Goal: Transaction & Acquisition: Purchase product/service

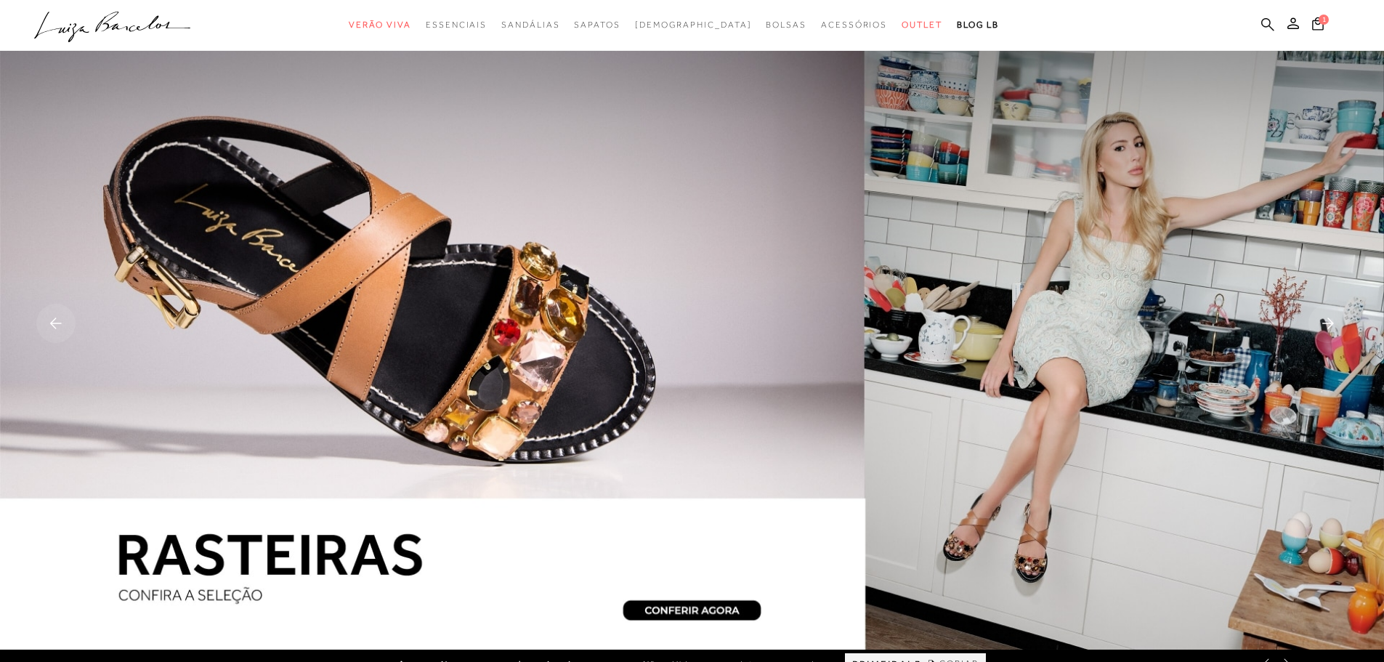
click at [1267, 25] on icon at bounding box center [1268, 23] width 13 height 13
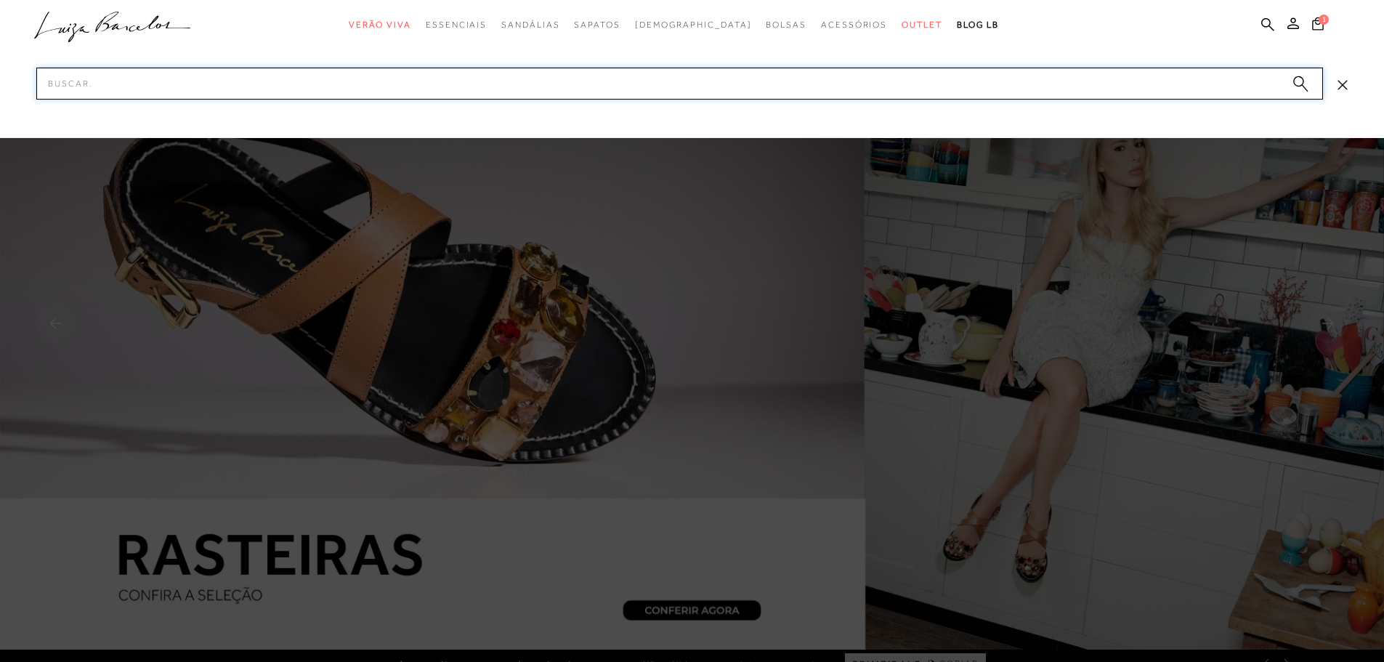
paste input "13010051"
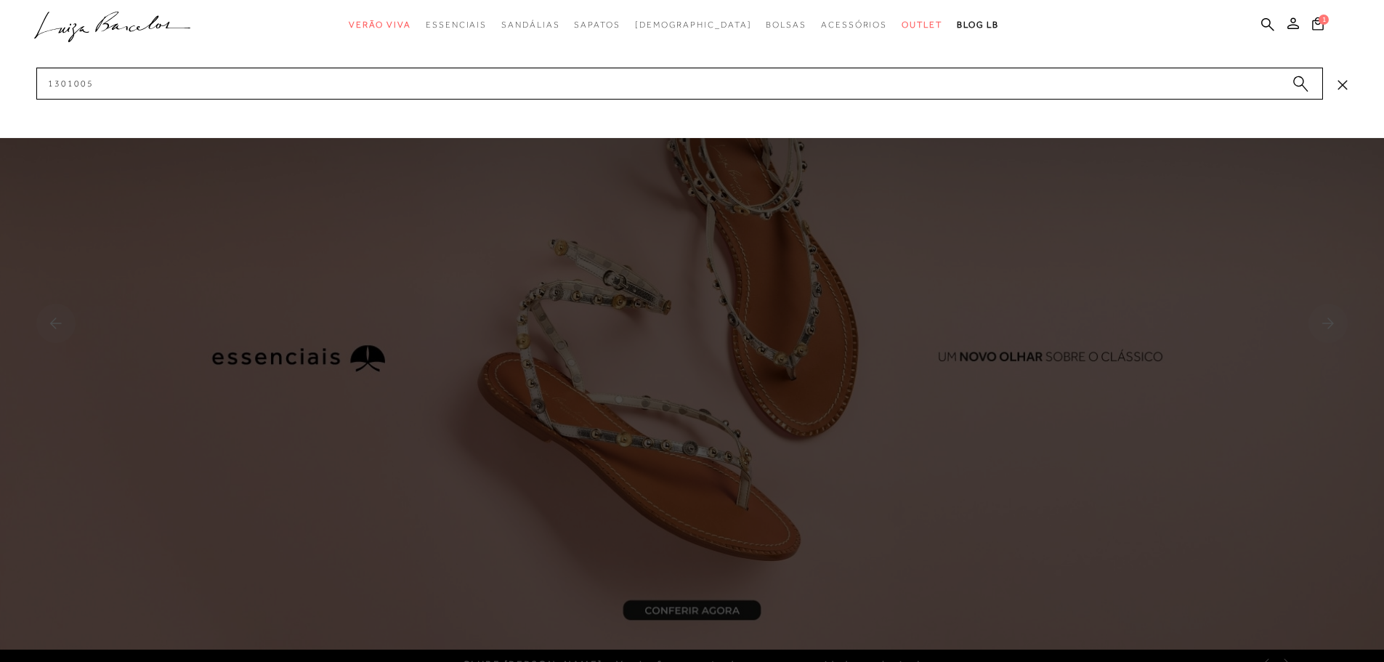
drag, startPoint x: 1, startPoint y: 100, endPoint x: -136, endPoint y: 111, distance: 137.1
click at [0, 111] on html "pa2900002 está carregada. categoryHeader .a{fill-rule:evenodd;} Verão Viva Em a…" at bounding box center [692, 331] width 1384 height 662
drag, startPoint x: 102, startPoint y: 81, endPoint x: -261, endPoint y: 94, distance: 363.6
click at [0, 94] on html "pa2900002 está carregada. categoryHeader .a{fill-rule:evenodd;} Verão Viva Em a…" at bounding box center [692, 331] width 1384 height 662
paste input "1"
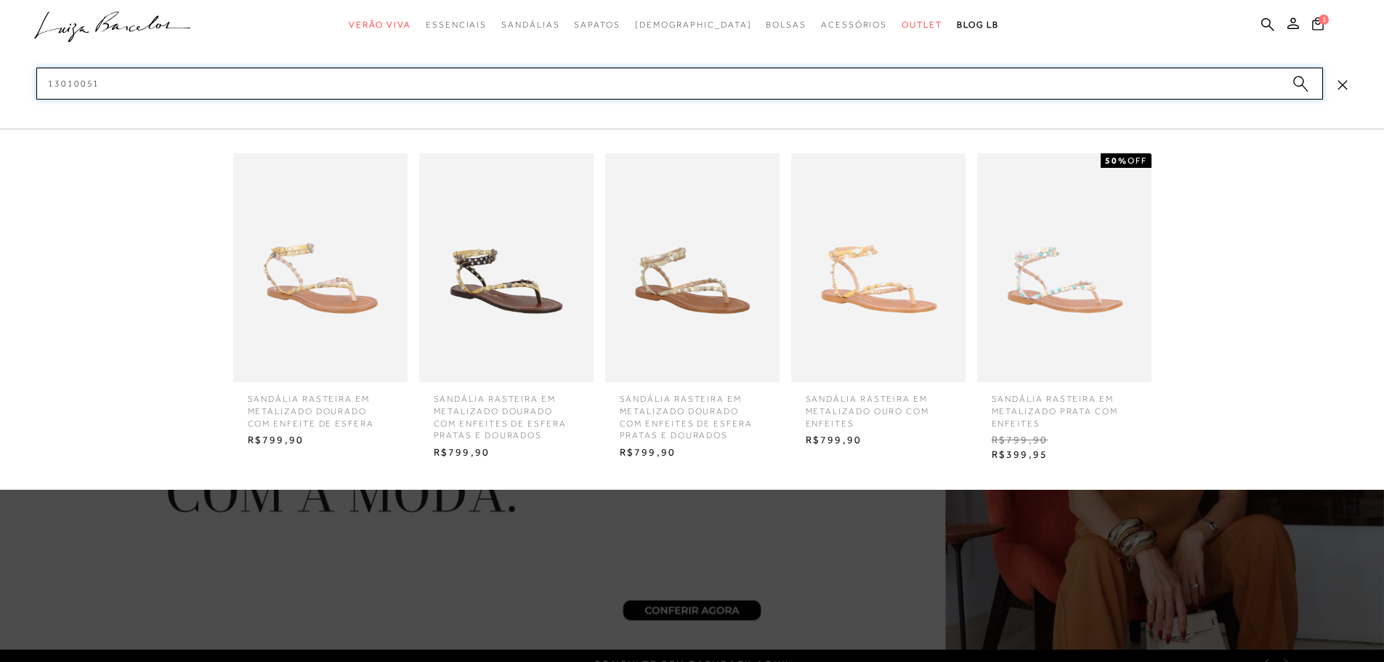
type input "13010051"
click at [488, 416] on span "SANDÁLIA RASTEIRA EM METALIZADO DOURADO COM ENFEITES DE ESFERA PRATAS E DOURADOS" at bounding box center [506, 412] width 167 height 60
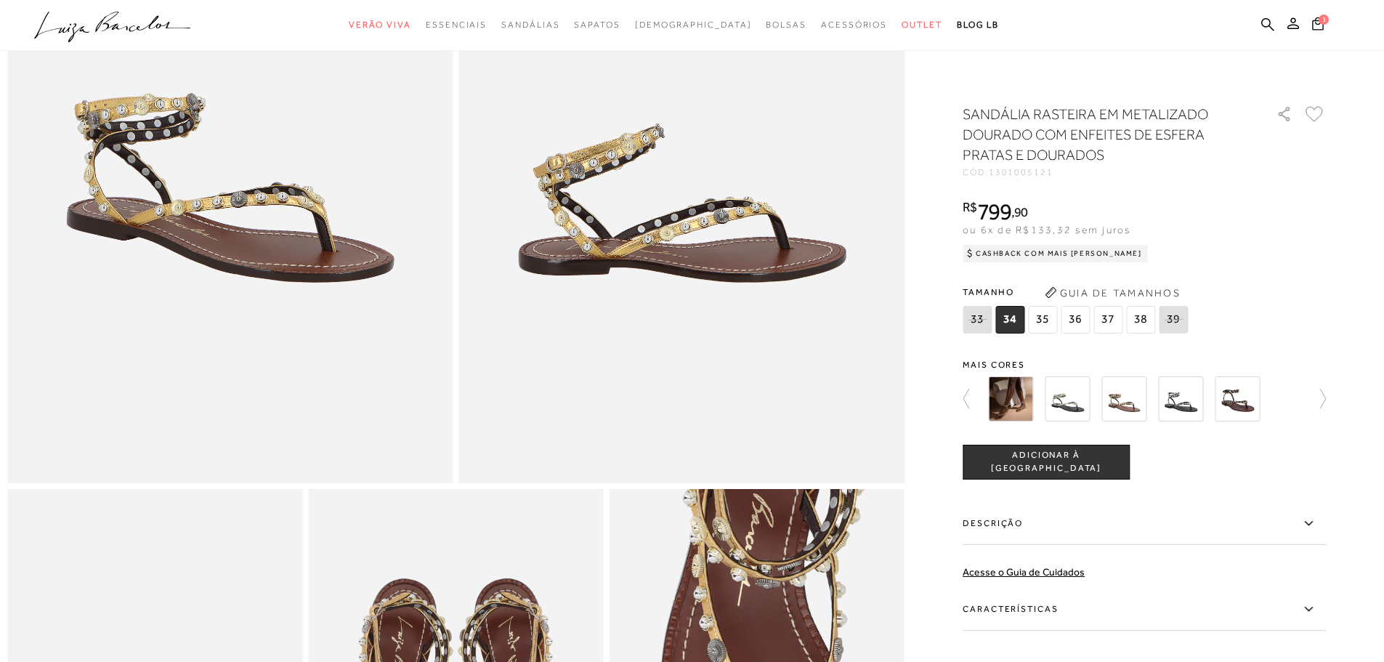
click at [1197, 520] on label "Descrição" at bounding box center [1144, 524] width 363 height 42
click at [0, 0] on input "Descrição" at bounding box center [0, 0] width 0 height 0
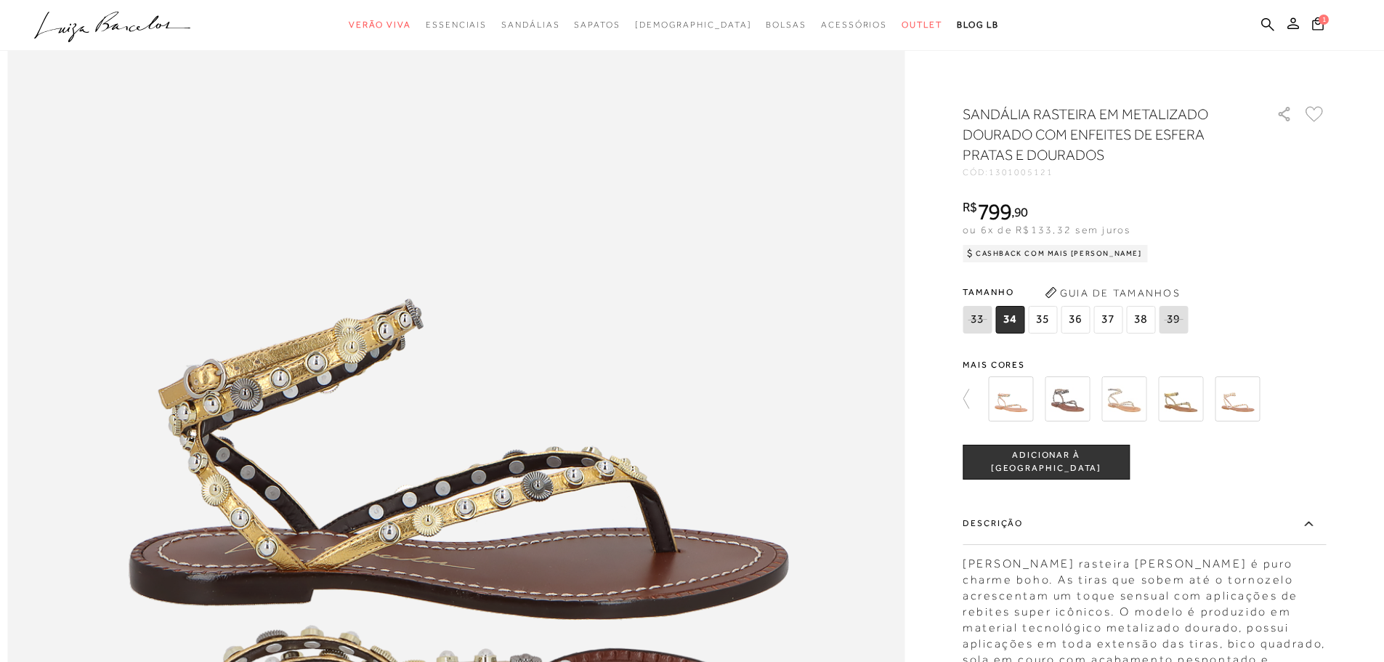
scroll to position [1305, 0]
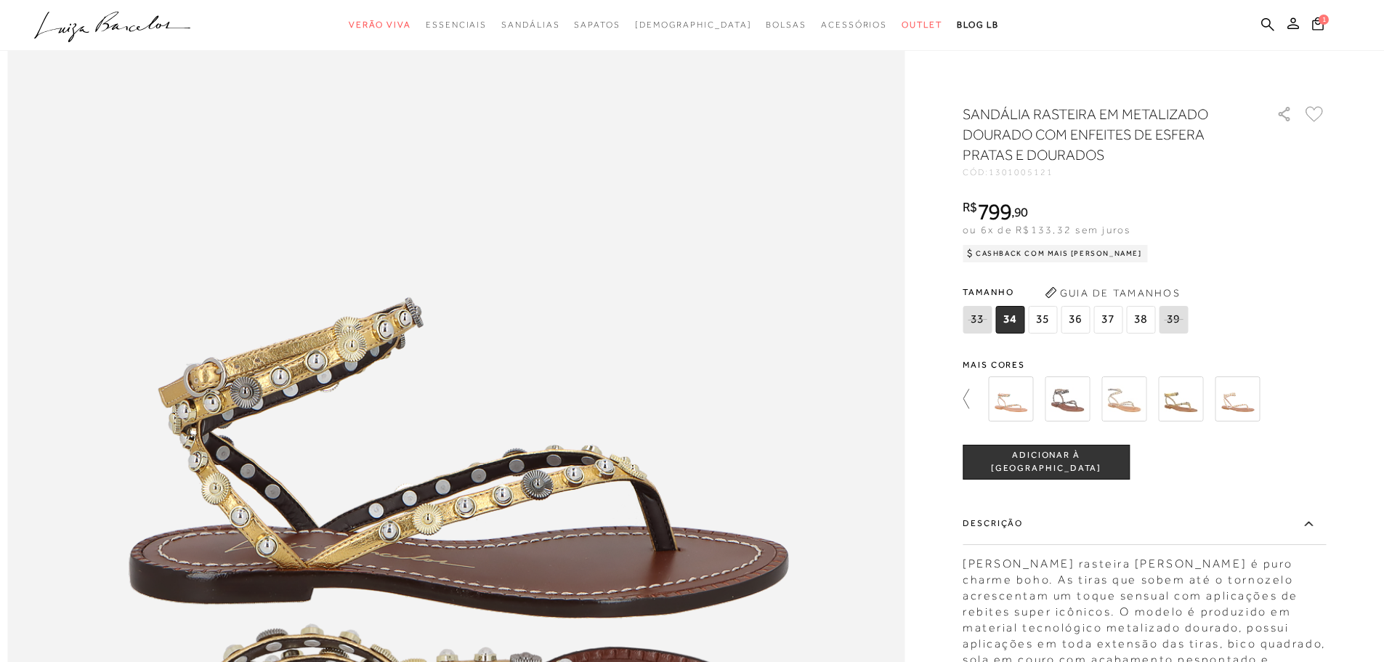
drag, startPoint x: 975, startPoint y: 400, endPoint x: 978, endPoint y: 424, distance: 25.0
click at [975, 400] on icon at bounding box center [973, 399] width 20 height 20
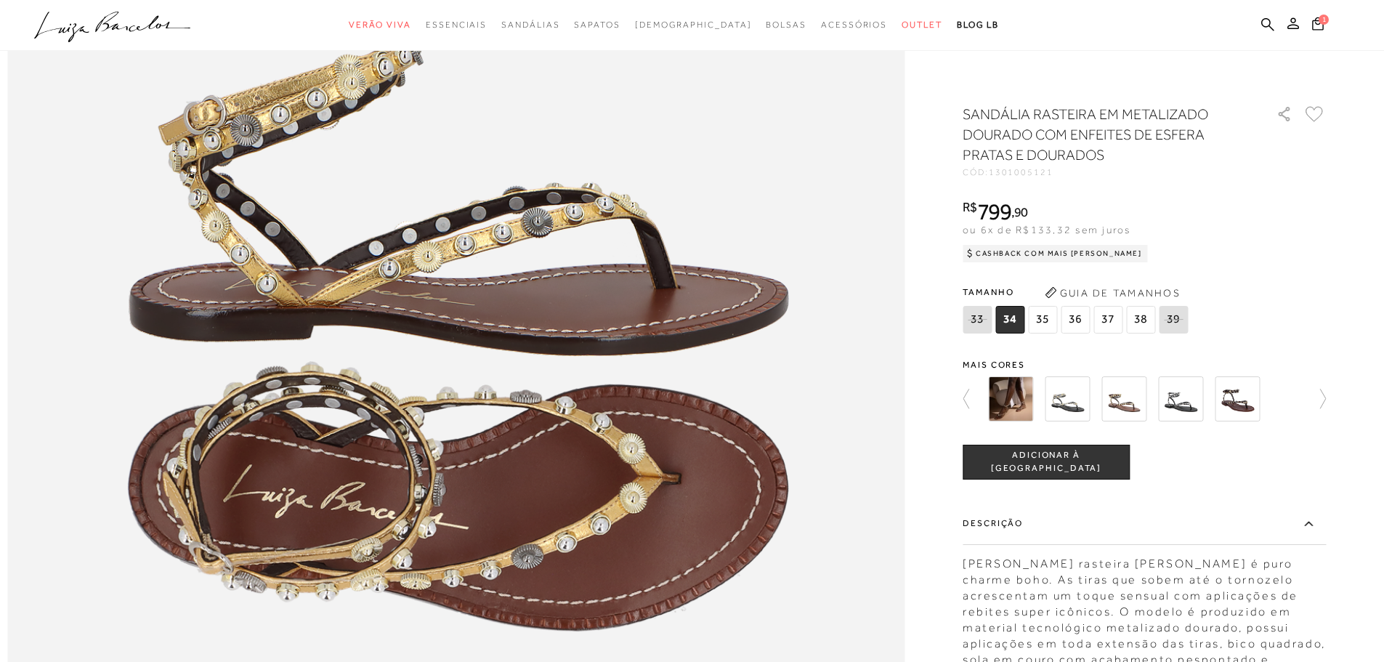
click at [1048, 583] on div "[PERSON_NAME] rasteira [PERSON_NAME] é puro charme boho. As tiras que sobem até…" at bounding box center [1144, 616] width 363 height 135
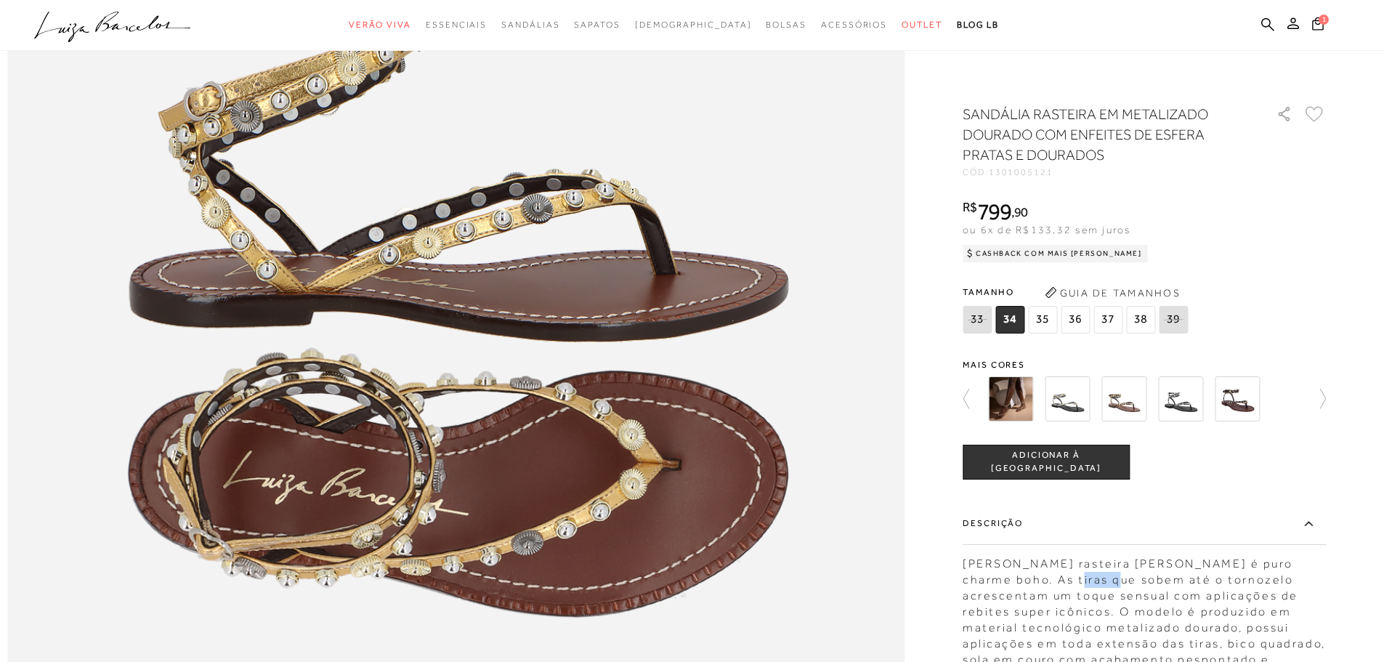
click at [1048, 583] on div "[PERSON_NAME] rasteira [PERSON_NAME] é puro charme boho. As tiras que sobem até…" at bounding box center [1144, 616] width 363 height 135
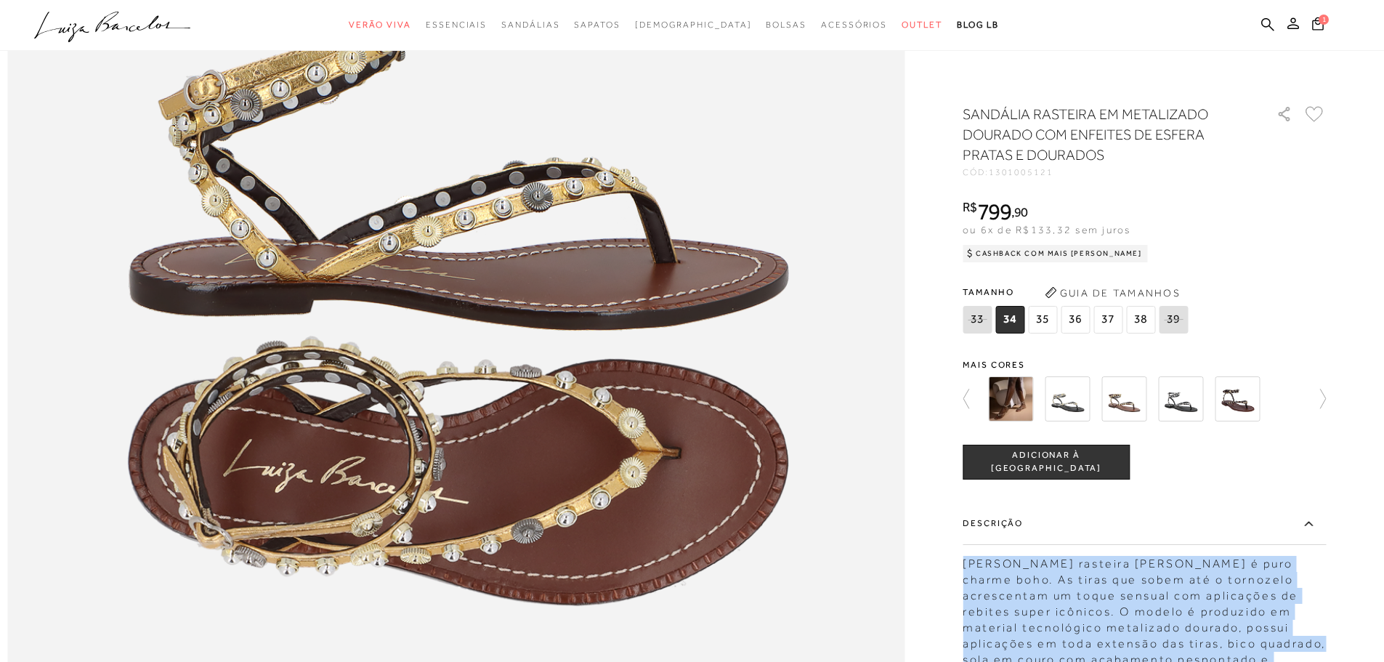
click at [1048, 583] on div "[PERSON_NAME] rasteira [PERSON_NAME] é puro charme boho. As tiras que sobem até…" at bounding box center [1144, 616] width 363 height 135
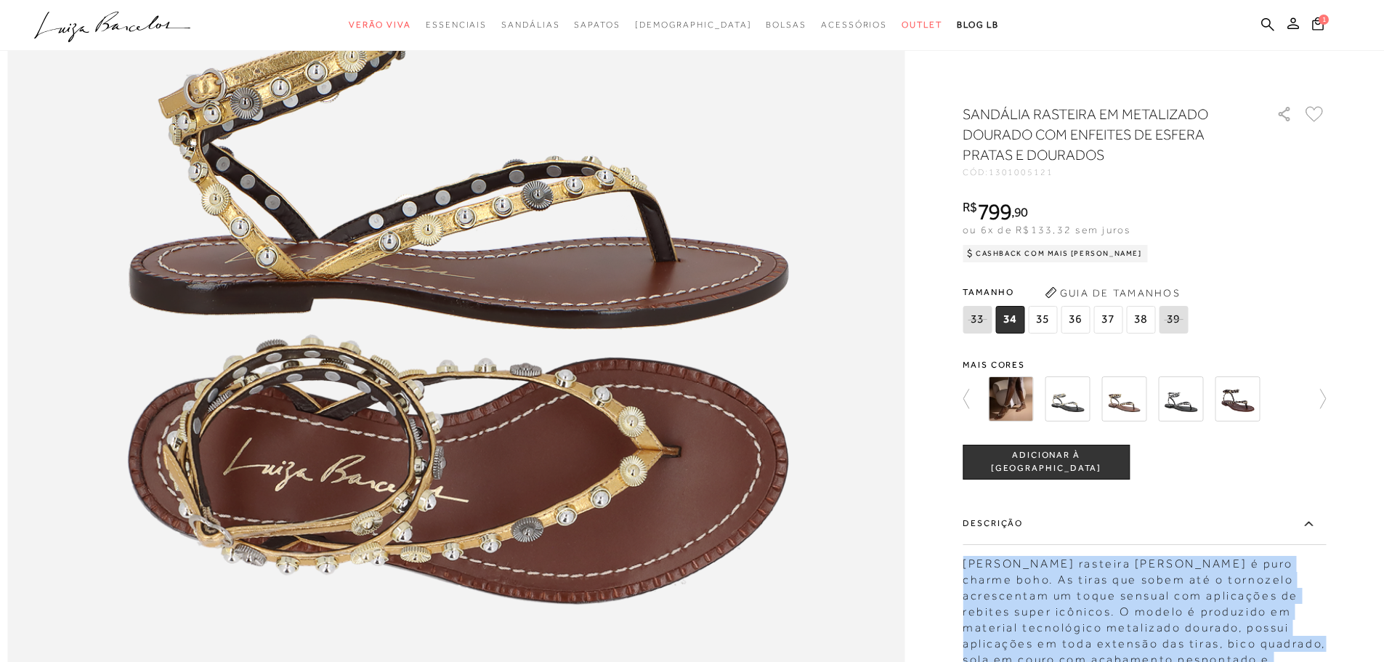
scroll to position [1595, 0]
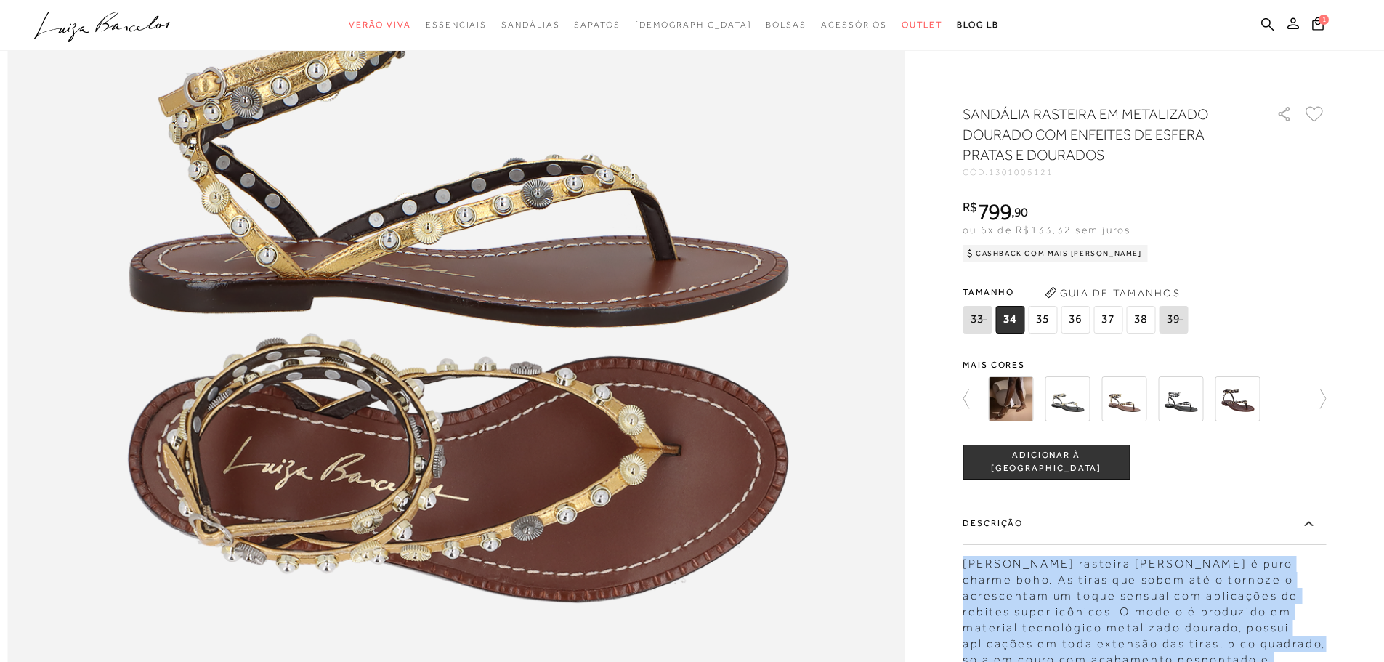
click at [1184, 399] on img at bounding box center [1180, 398] width 45 height 45
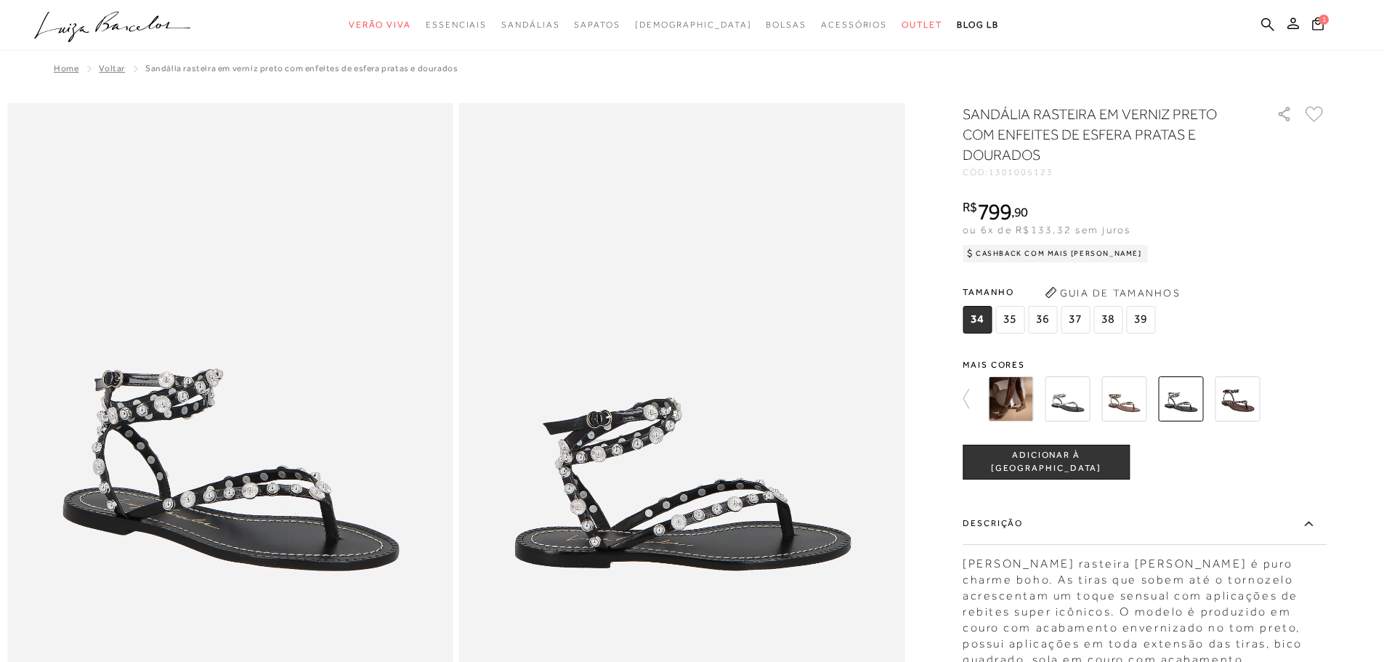
click at [1222, 214] on div "R$ 799 , 90 ou 6x de R$133,32 sem juros Cashback com Mais [PERSON_NAME] R$799,90" at bounding box center [1144, 229] width 363 height 58
click at [1202, 179] on div "SANDÁLIA RASTEIRA EM VERNIZ PRETO COM ENFEITES DE ESFERA PRATAS E DOURADOS CÓD:…" at bounding box center [1144, 513] width 363 height 818
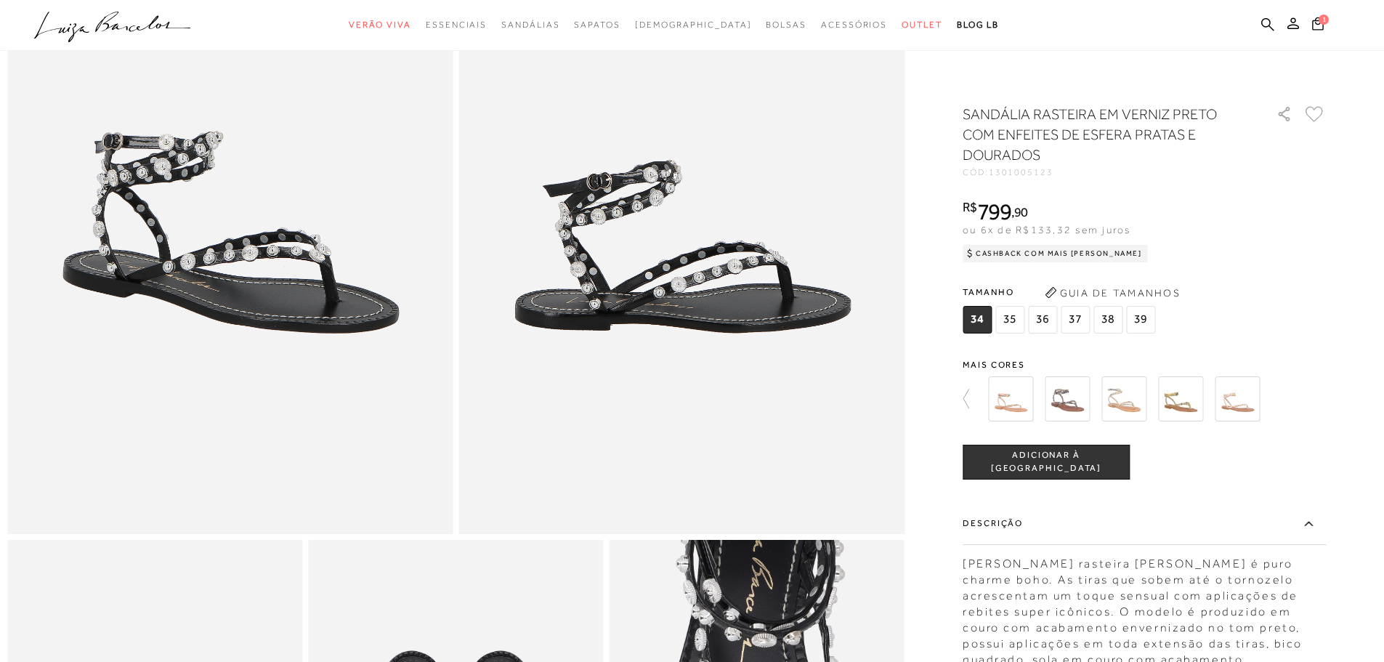
click at [1073, 568] on div "[PERSON_NAME] rasteira [PERSON_NAME] é puro charme boho. As tiras que sobem até…" at bounding box center [1144, 624] width 363 height 151
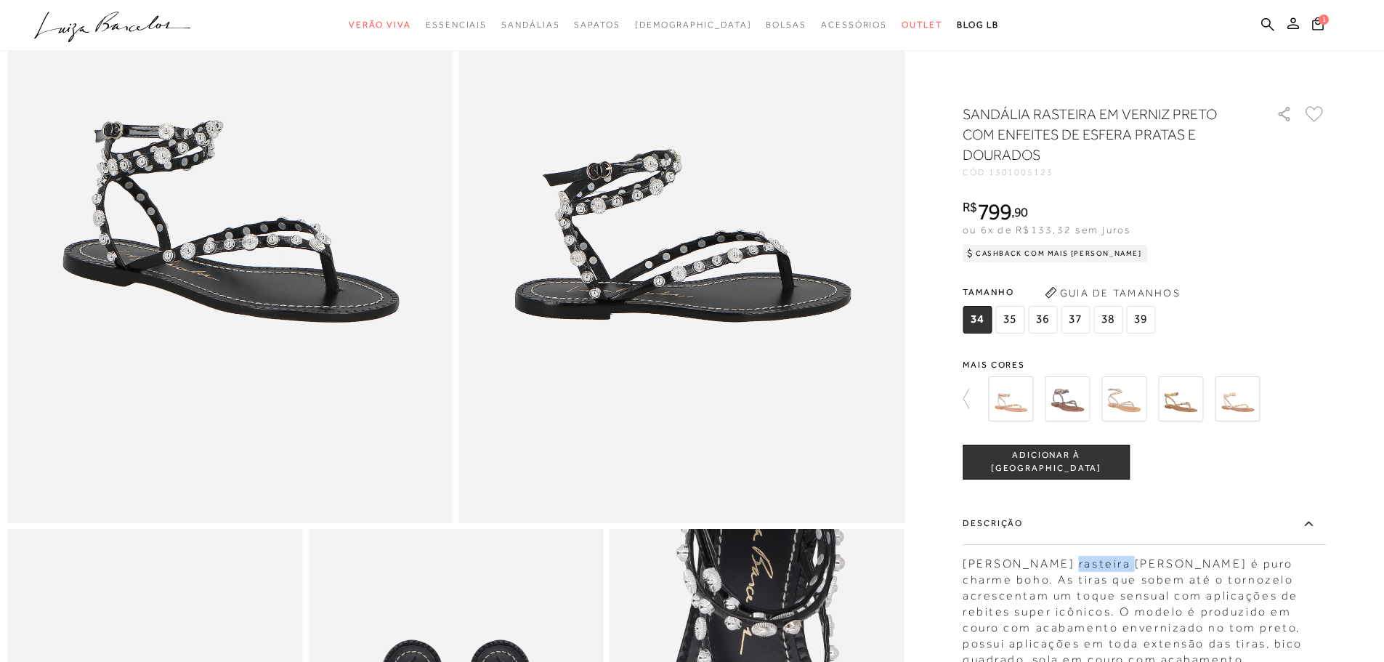
click at [1073, 568] on div "[PERSON_NAME] rasteira [PERSON_NAME] é puro charme boho. As tiras que sobem até…" at bounding box center [1144, 624] width 363 height 151
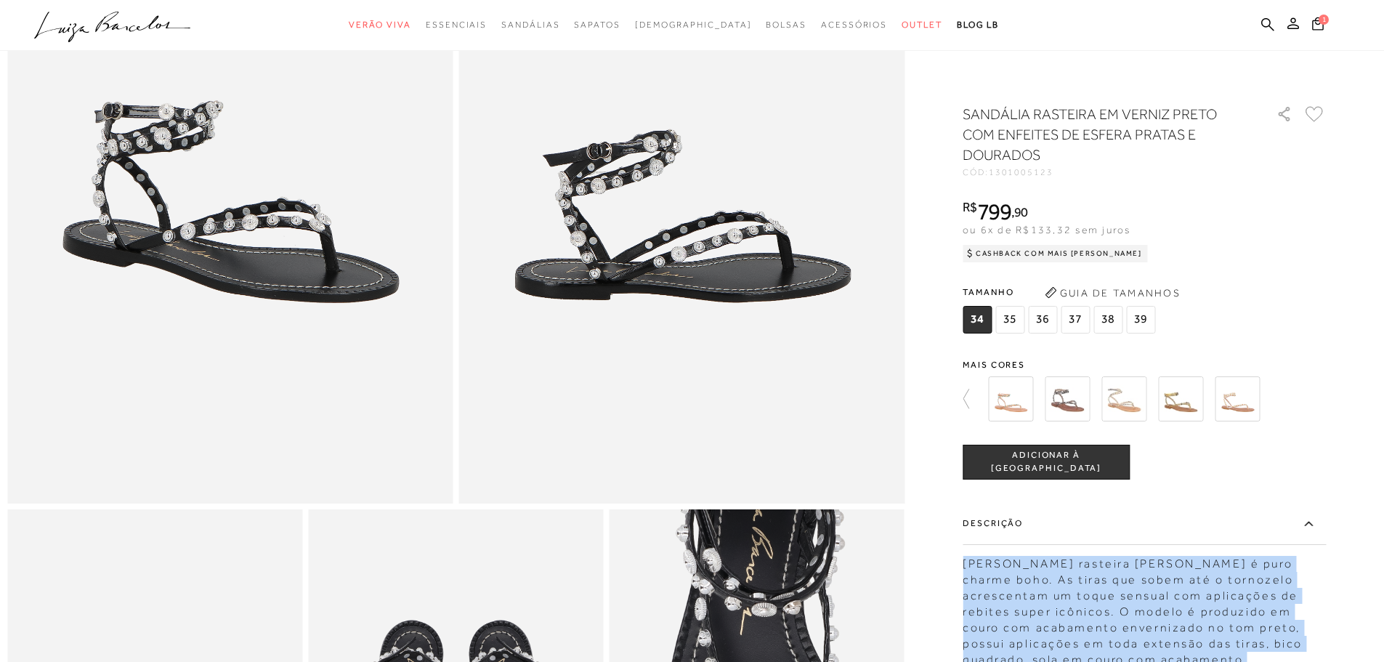
click at [1073, 568] on div "[PERSON_NAME] rasteira [PERSON_NAME] é puro charme boho. As tiras que sobem até…" at bounding box center [1144, 624] width 363 height 151
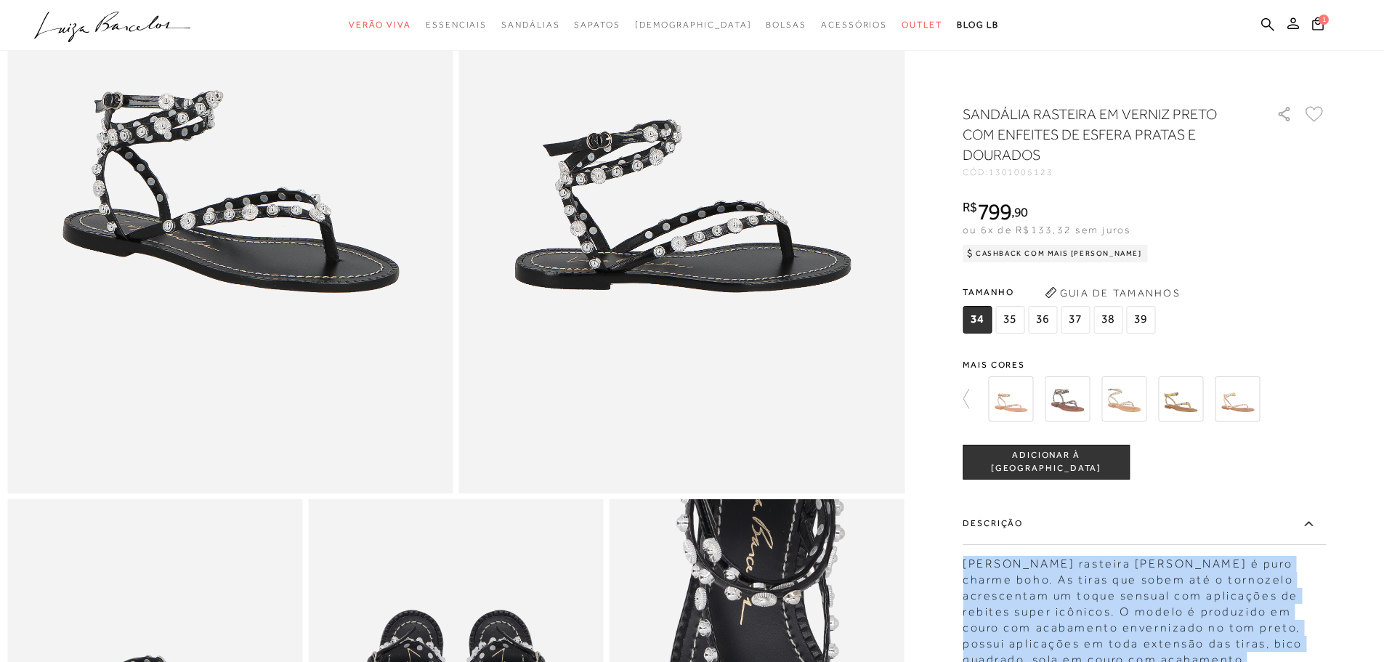
scroll to position [280, 0]
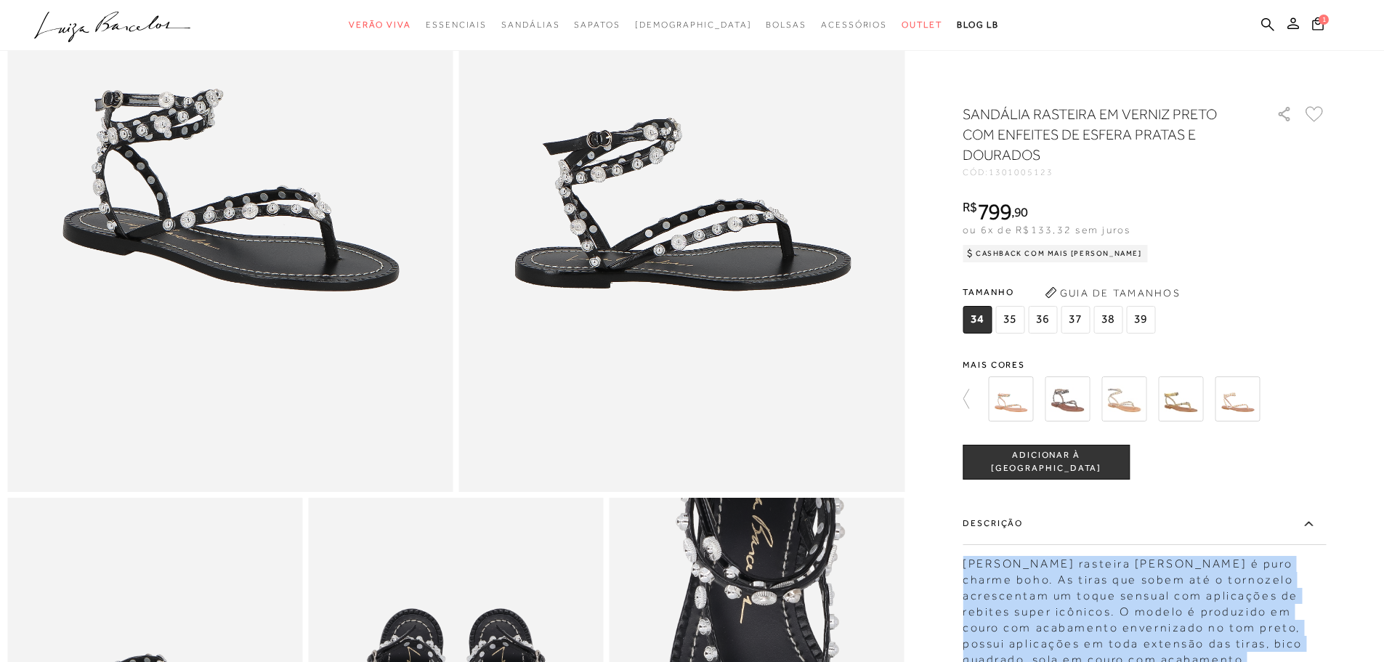
copy div "[PERSON_NAME] rasteira [PERSON_NAME] é puro charme boho. As tiras que sobem até…"
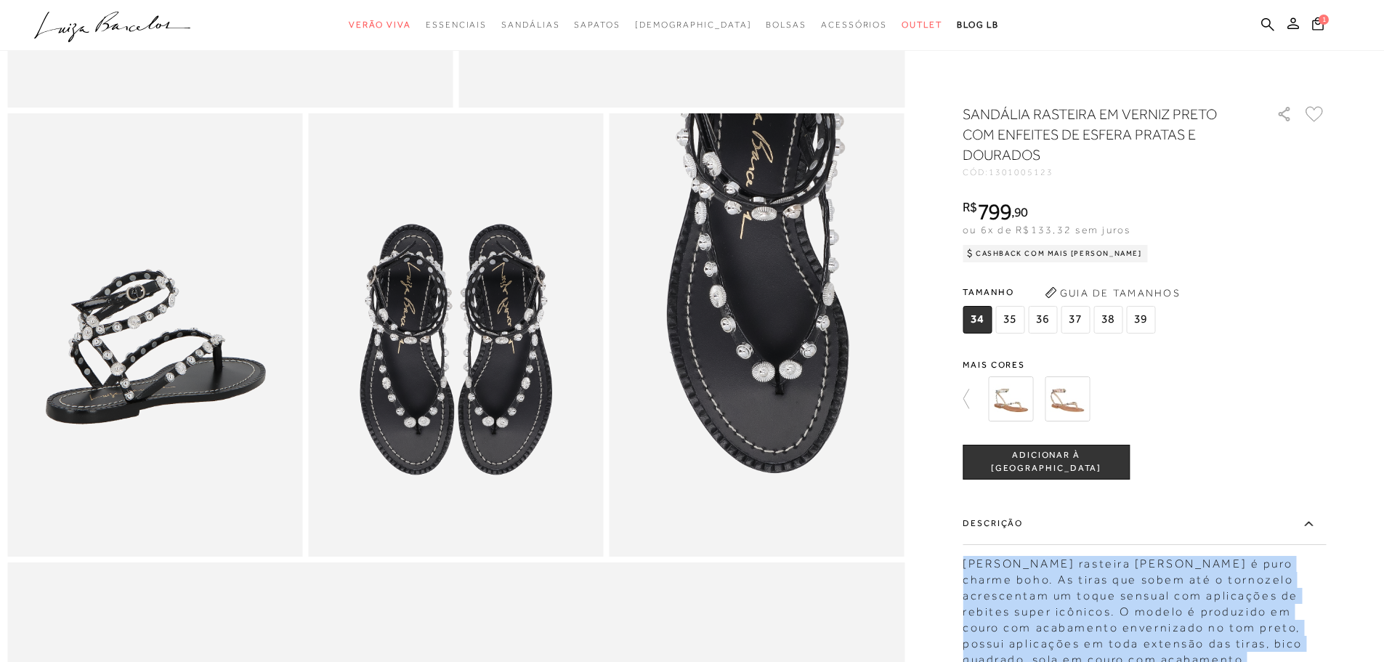
scroll to position [688, 0]
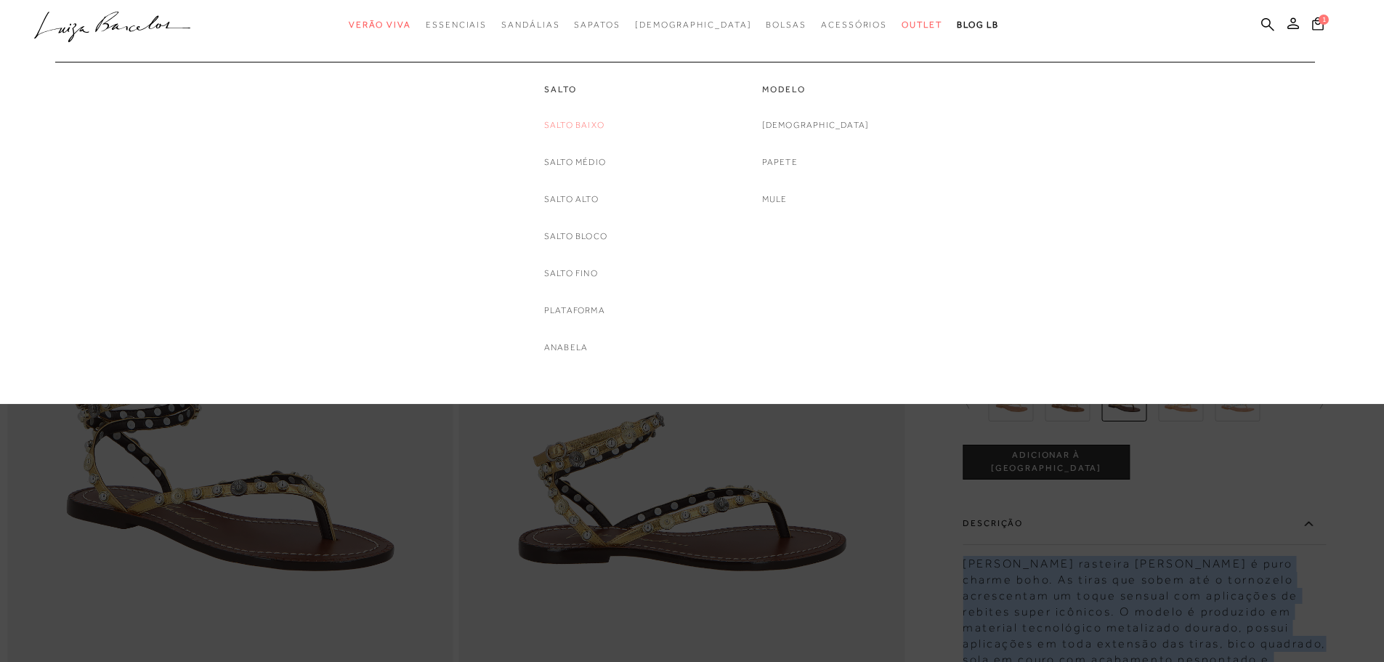
click at [581, 128] on link "Salto Baixo" at bounding box center [574, 125] width 60 height 15
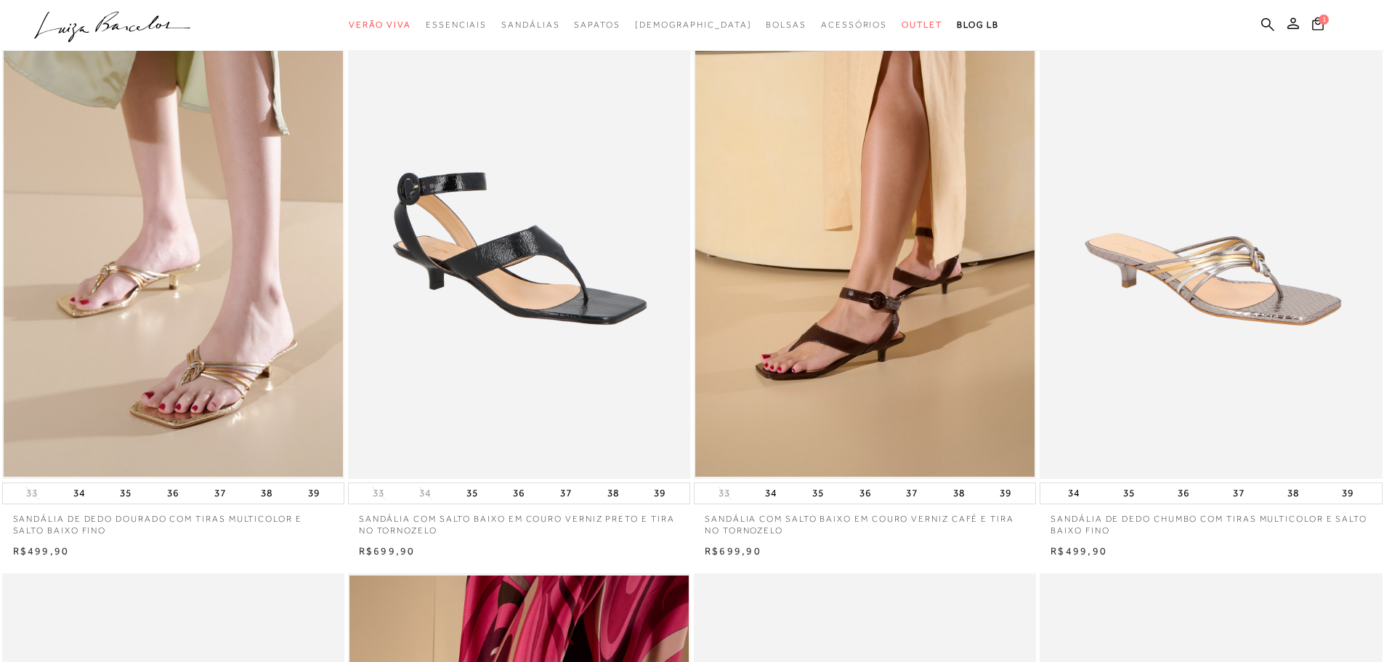
scroll to position [143, 0]
